Goal: Task Accomplishment & Management: Manage account settings

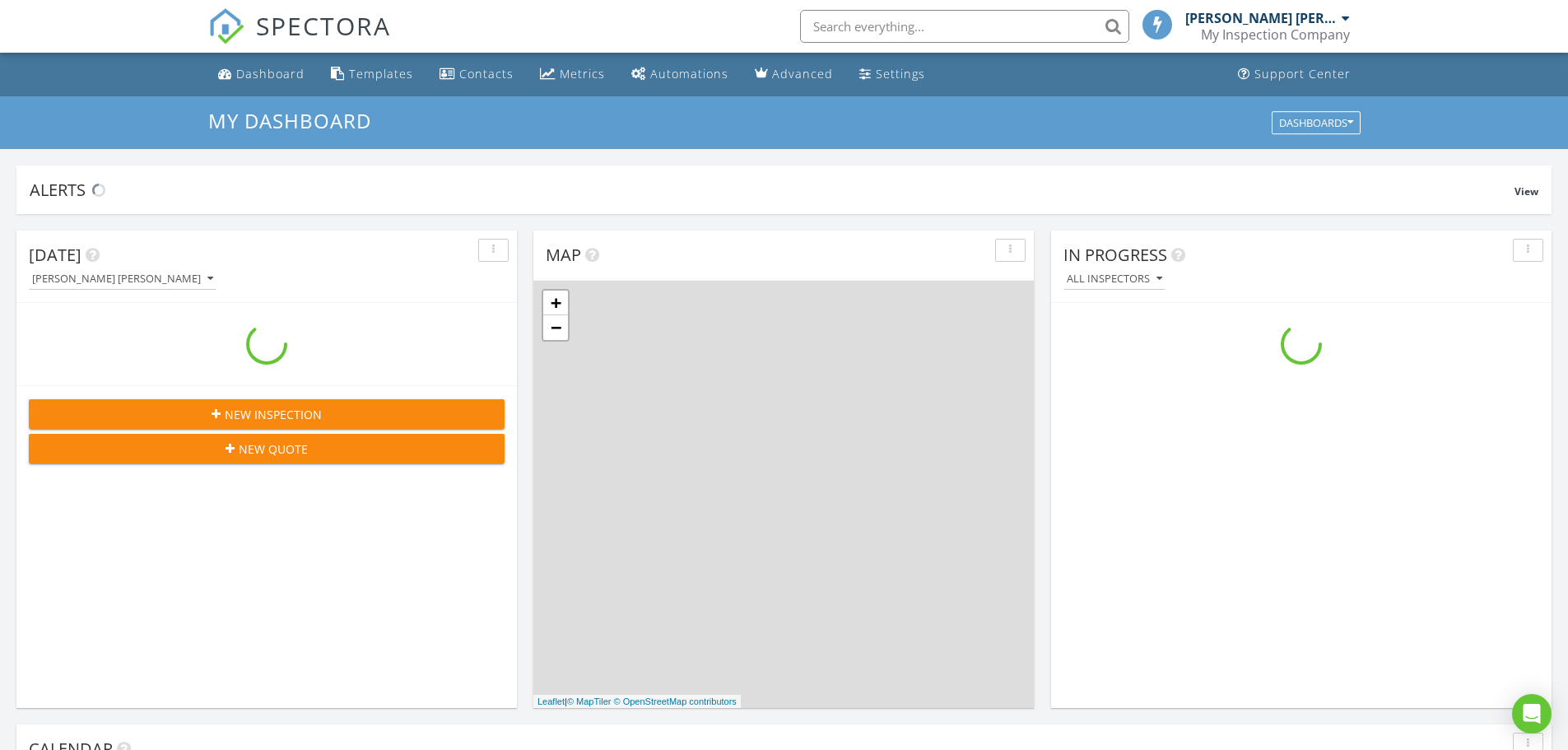
scroll to position [1524, 1594]
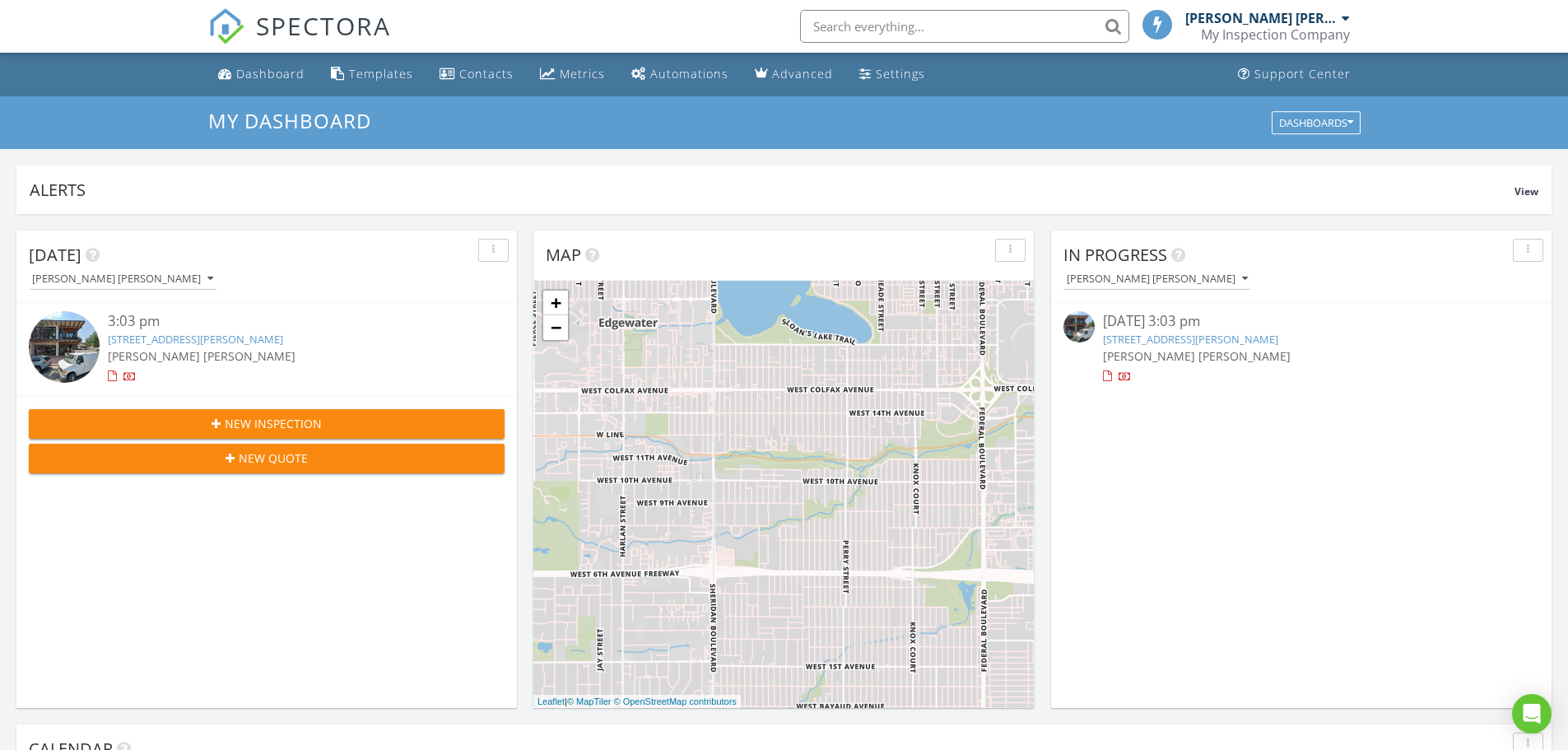
click at [60, 325] on img at bounding box center [64, 346] width 71 height 71
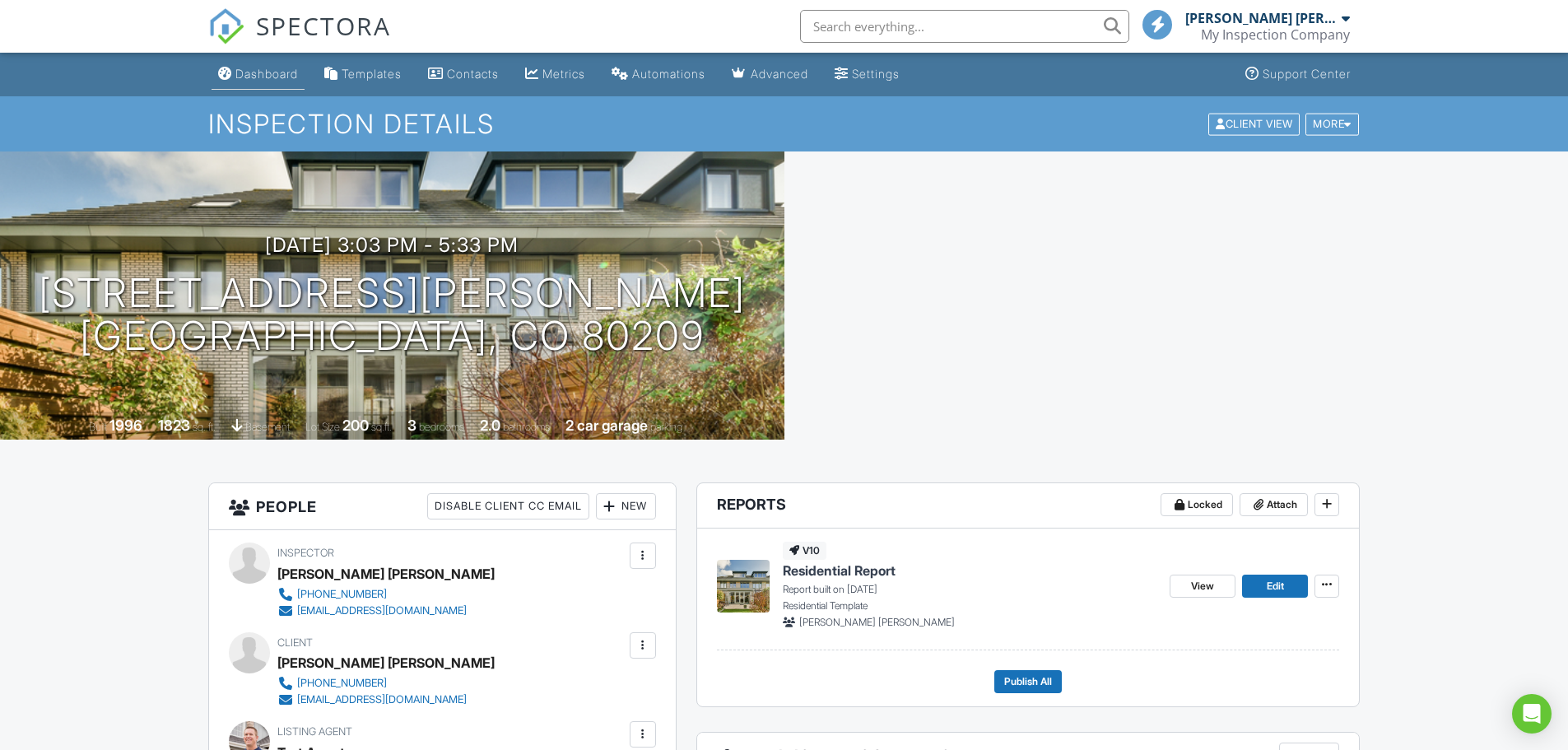
click at [265, 67] on div "Dashboard" at bounding box center [267, 73] width 62 height 14
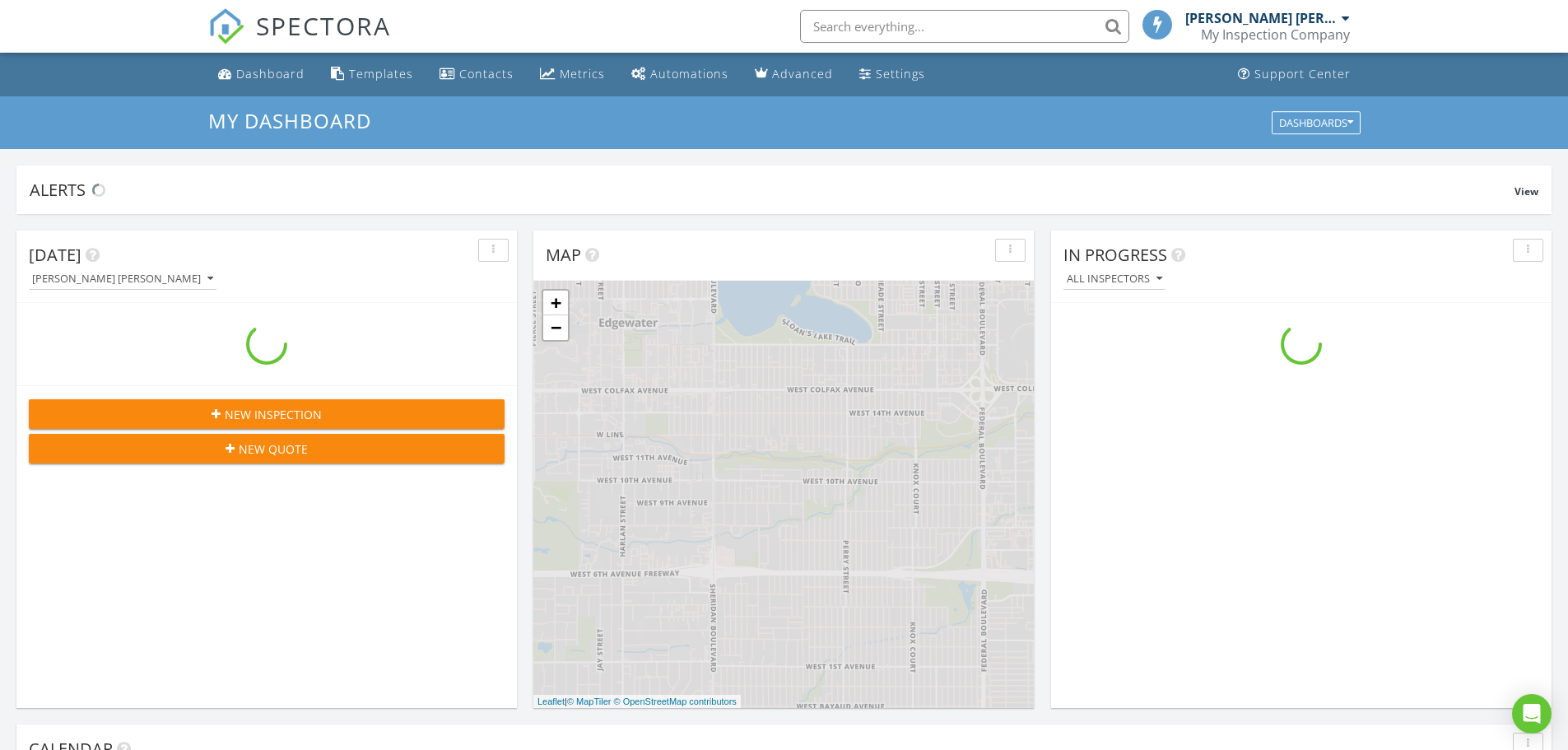
scroll to position [1524, 1594]
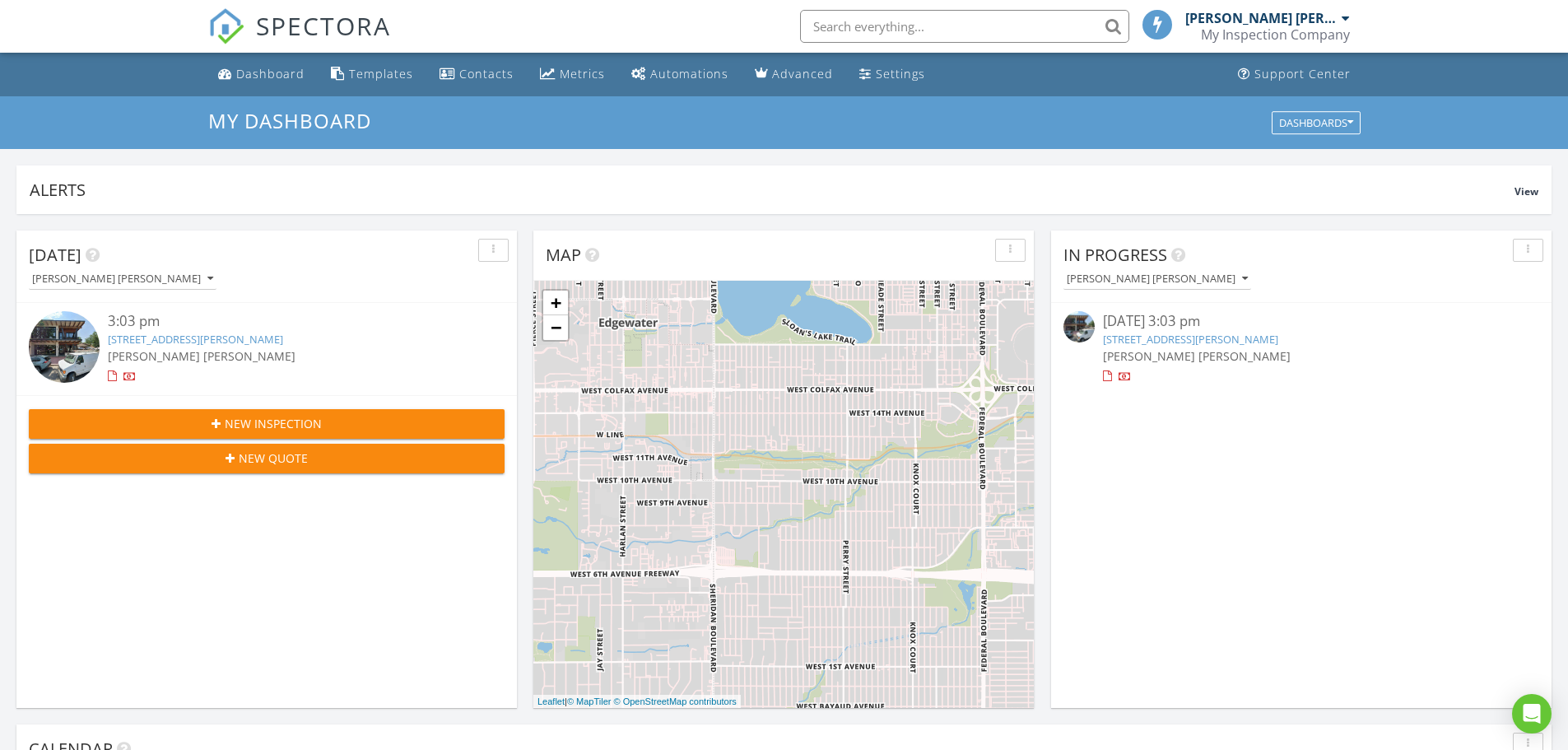
click at [405, 341] on div "[STREET_ADDRESS][PERSON_NAME]" at bounding box center [287, 340] width 358 height 16
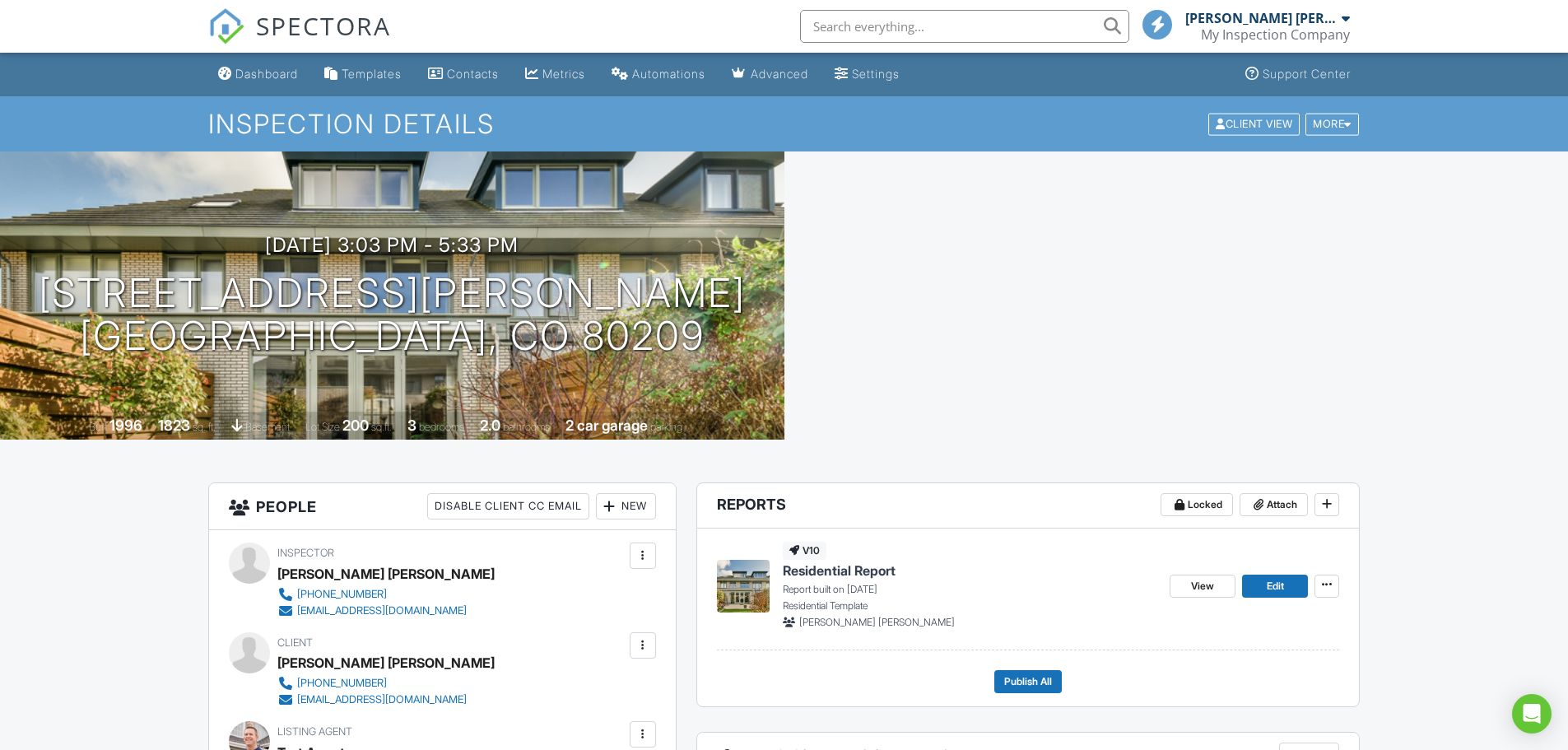
scroll to position [247, 0]
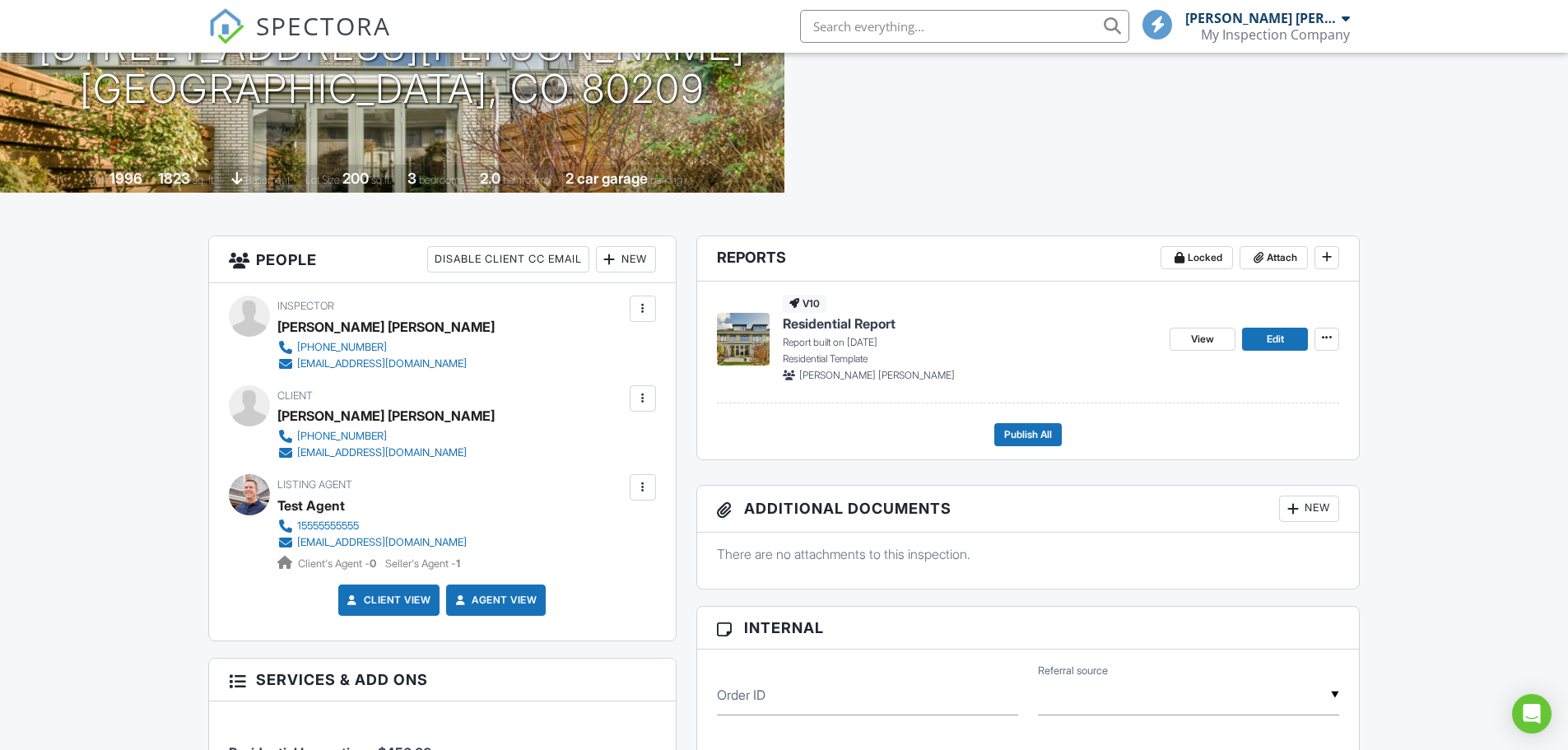
click at [1356, 338] on div "v10 Residential Report Report built on 08/28/2025 Residential Template Connor M…" at bounding box center [1028, 370] width 663 height 177
click at [1309, 353] on div "View Edit" at bounding box center [1254, 338] width 169 height 87
click at [1320, 350] on button at bounding box center [1327, 339] width 25 height 23
click at [1244, 450] on input "Delete Report" at bounding box center [1244, 461] width 168 height 37
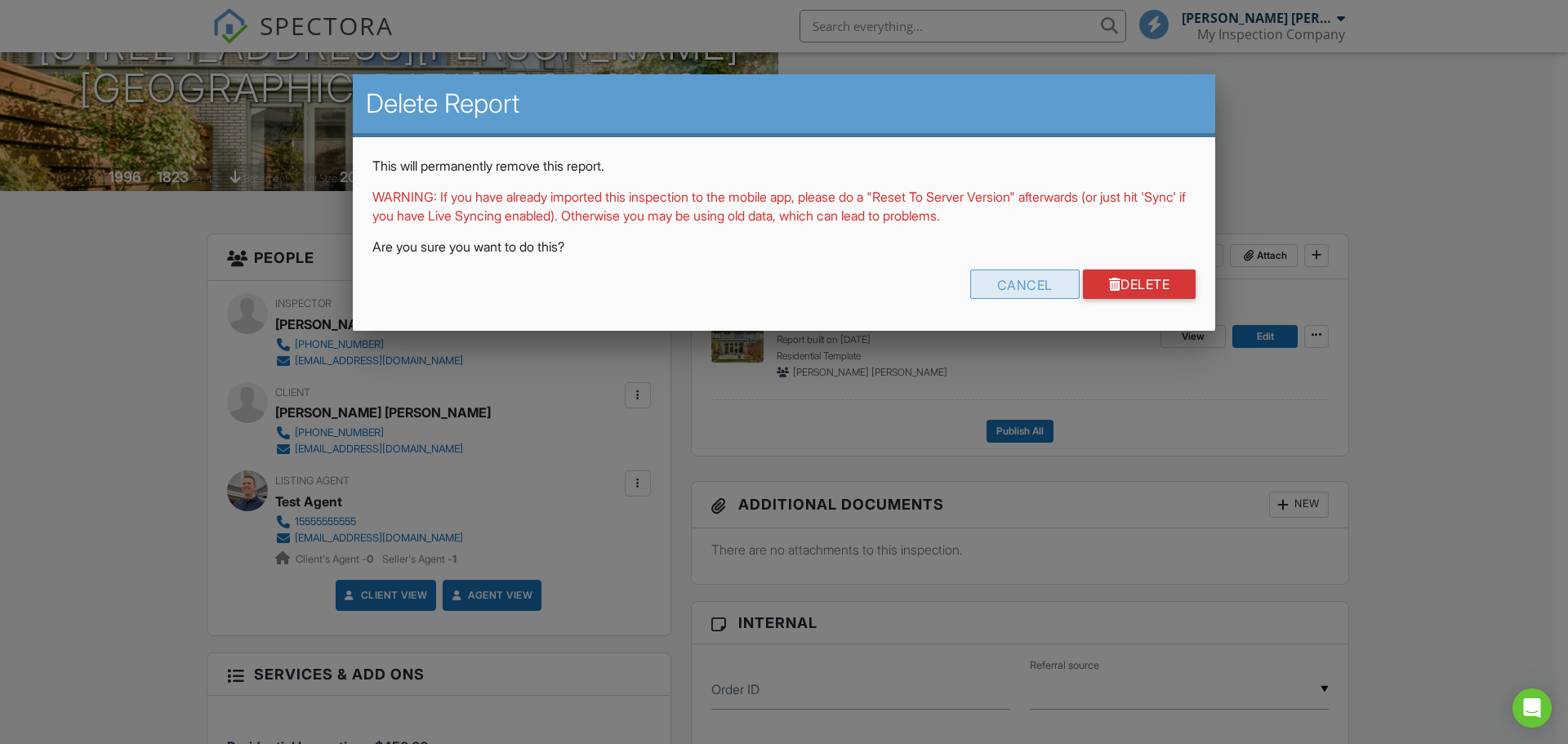
click at [1004, 285] on div "Cancel" at bounding box center [1025, 284] width 110 height 29
